Goal: Transaction & Acquisition: Purchase product/service

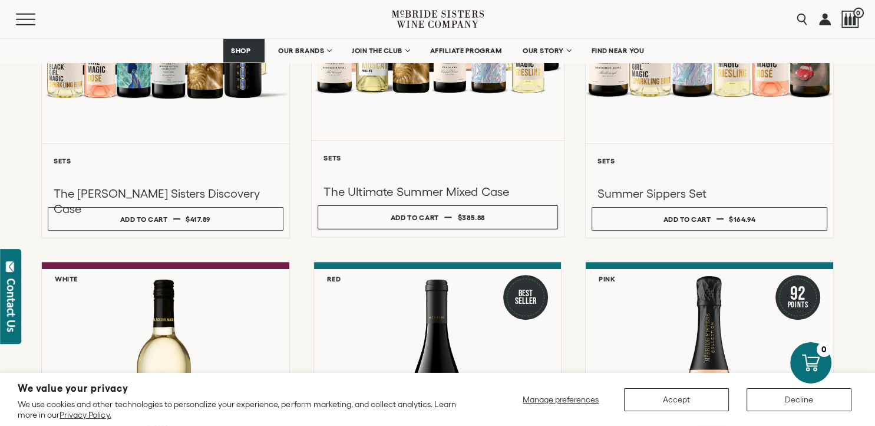
scroll to position [323, 0]
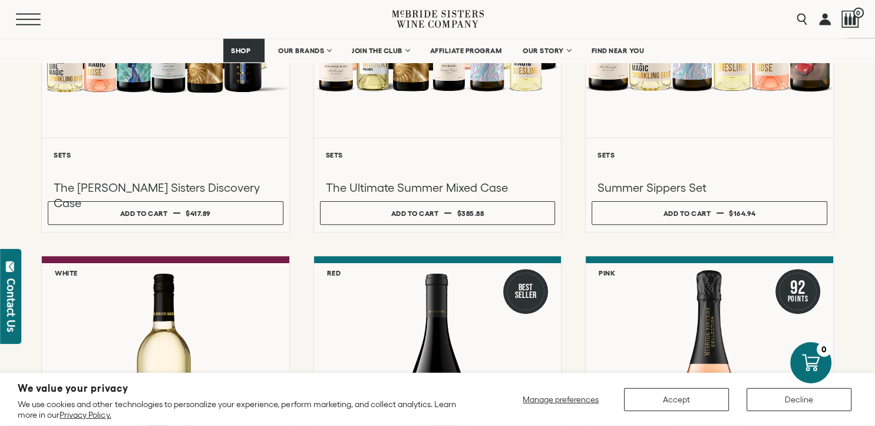
click at [25, 18] on button "Menu" at bounding box center [37, 20] width 42 height 12
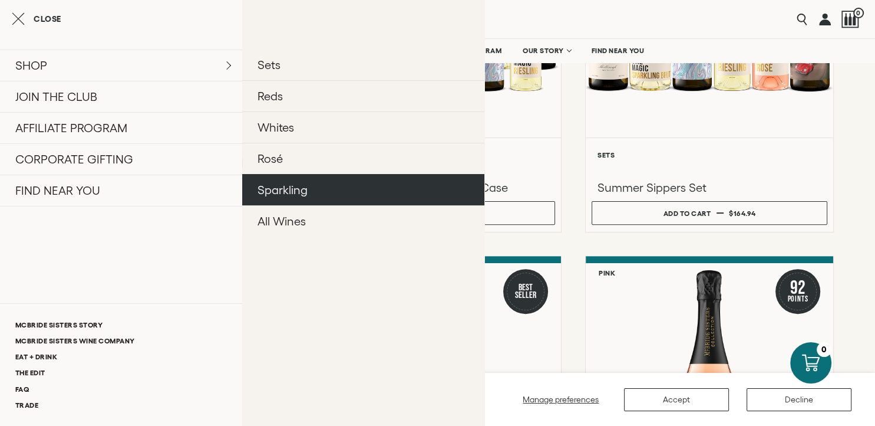
click at [292, 203] on link "Sparkling" at bounding box center [363, 189] width 242 height 31
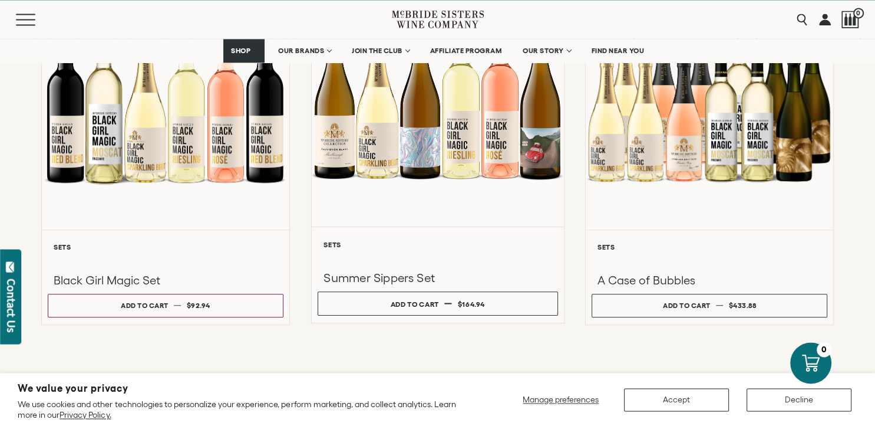
scroll to position [1025, 0]
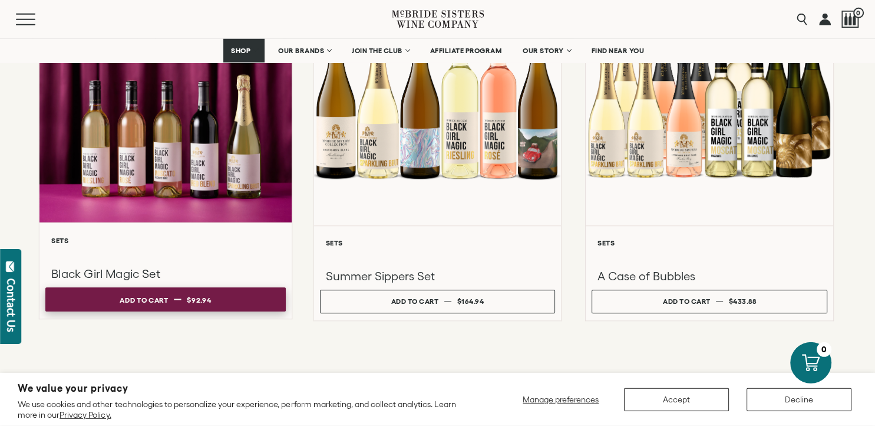
click at [187, 308] on button "Add to cart Regular price $92.94 Regular price Sale price $92.94 Unit price / p…" at bounding box center [165, 299] width 240 height 24
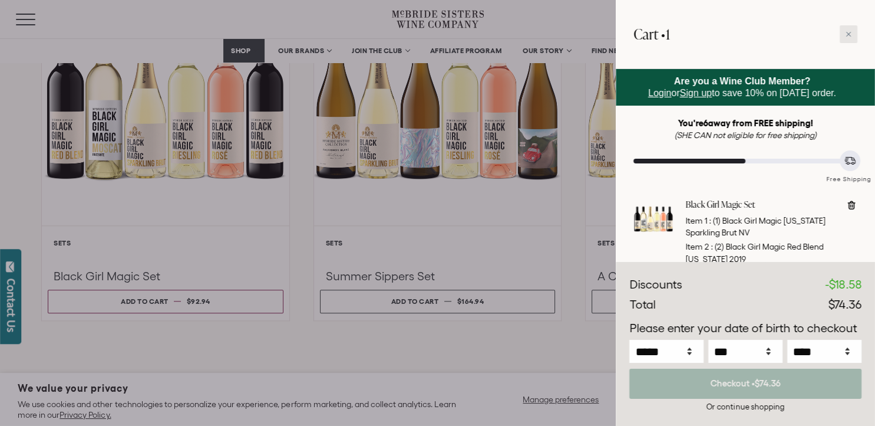
click at [850, 29] on div at bounding box center [849, 34] width 18 height 18
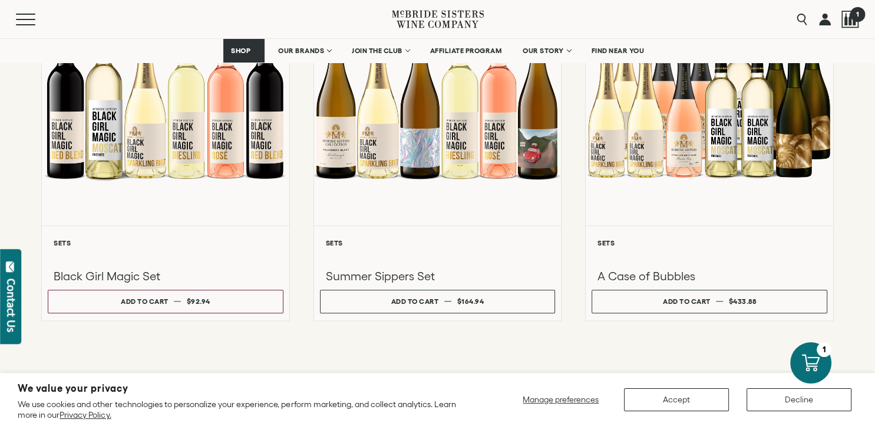
click at [852, 19] on span "1" at bounding box center [857, 13] width 15 height 15
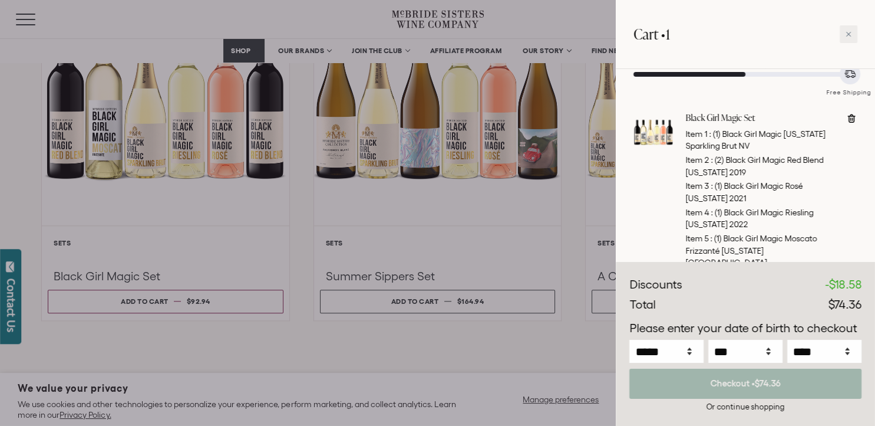
scroll to position [90, 0]
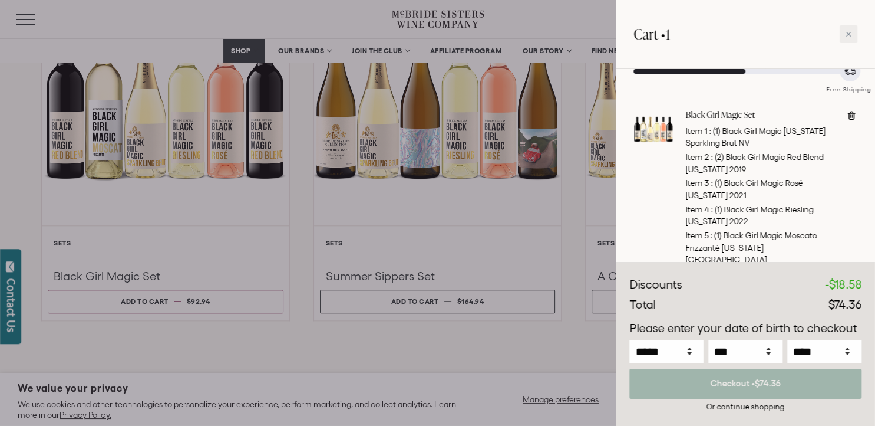
click at [852, 123] on span at bounding box center [852, 187] width 12 height 157
type input "*"
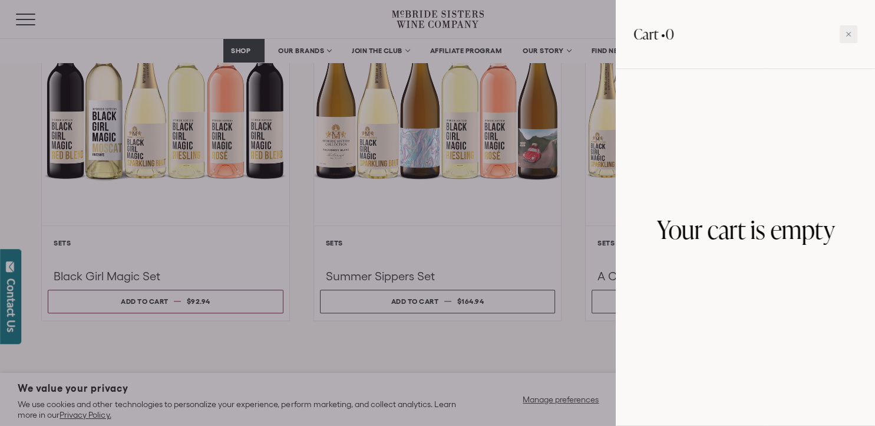
scroll to position [0, 0]
click at [535, 351] on div at bounding box center [437, 213] width 875 height 426
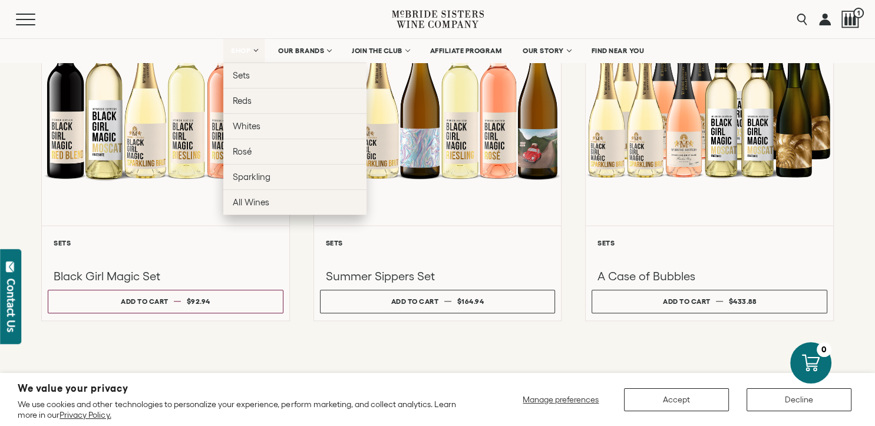
click at [248, 47] on span "SHOP" at bounding box center [241, 51] width 20 height 8
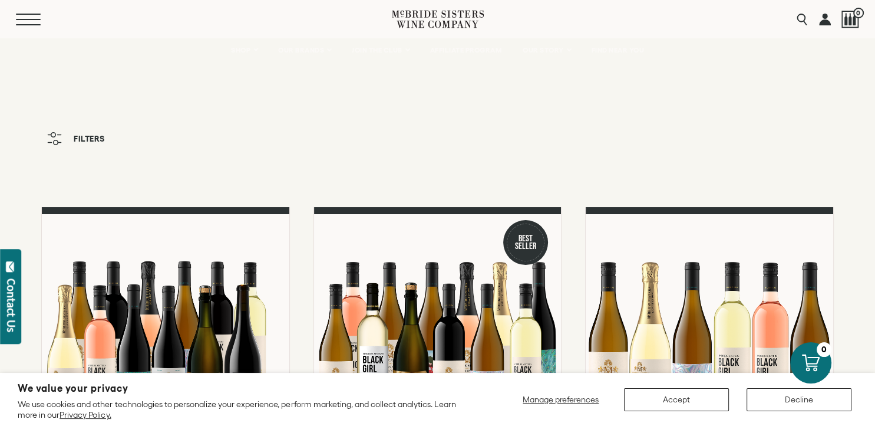
click at [35, 23] on button "Menu" at bounding box center [37, 20] width 42 height 12
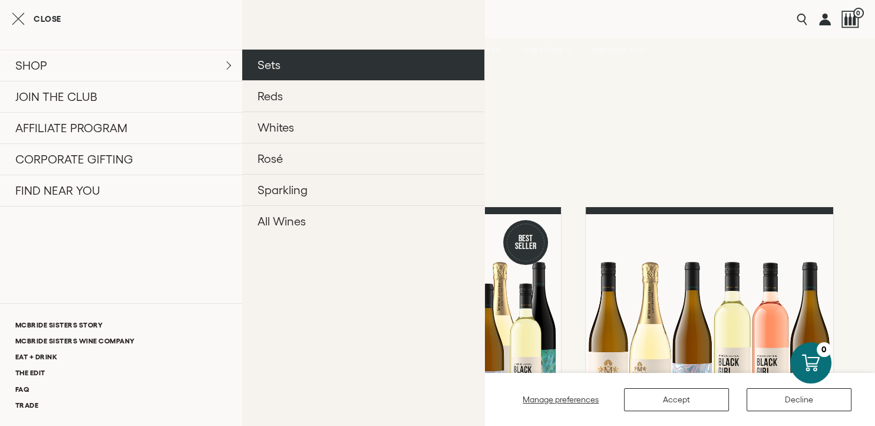
click at [300, 68] on link "Sets" at bounding box center [363, 65] width 242 height 31
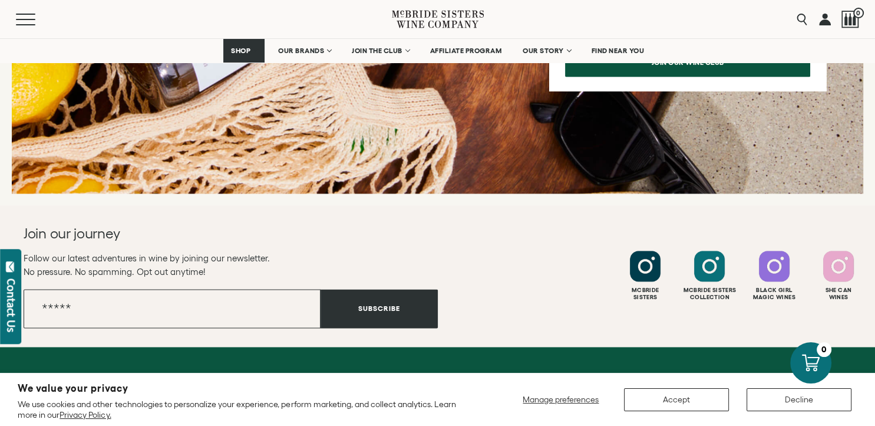
scroll to position [1884, 0]
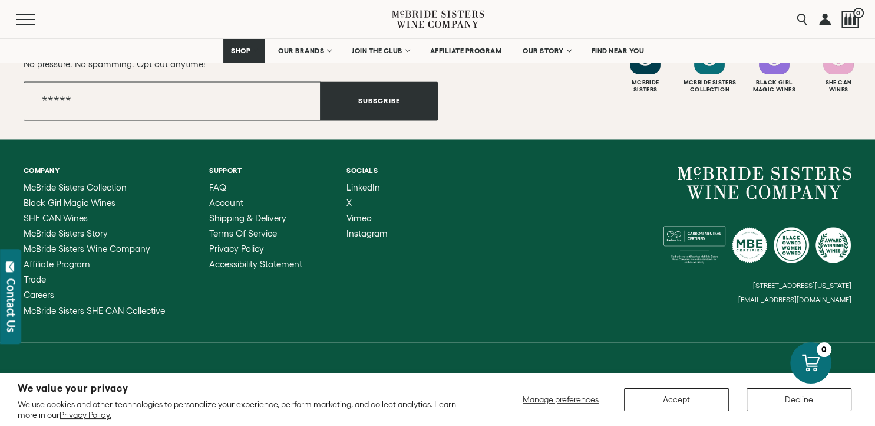
click at [32, 13] on div "Menu" at bounding box center [204, 19] width 376 height 38
click at [22, 25] on span "Mobile Menu Trigger" at bounding box center [28, 24] width 25 height 1
